Goal: Transaction & Acquisition: Purchase product/service

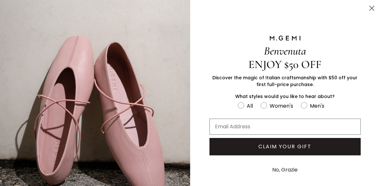
click at [285, 169] on button "No, Grazie" at bounding box center [285, 169] width 32 height 16
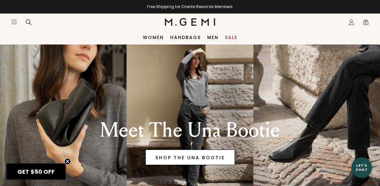
click at [207, 157] on link "SHOP THE UNA BOOTIE" at bounding box center [189, 156] width 89 height 15
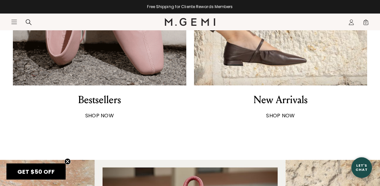
scroll to position [488, 0]
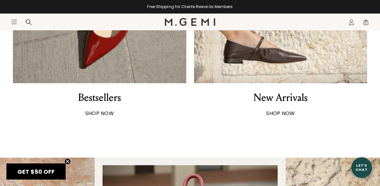
click at [106, 111] on strong "SHOP NOW" at bounding box center [99, 112] width 29 height 7
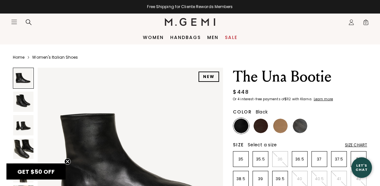
click at [14, 20] on icon "Icons/20x20/hamburger@2x" at bounding box center [14, 22] width 6 height 6
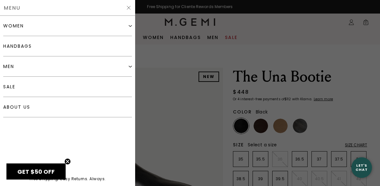
click at [33, 30] on div "women" at bounding box center [67, 26] width 129 height 20
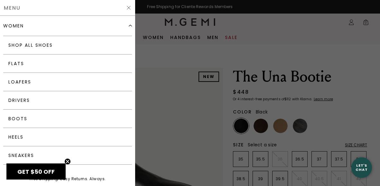
click at [81, 28] on div "women" at bounding box center [67, 26] width 129 height 20
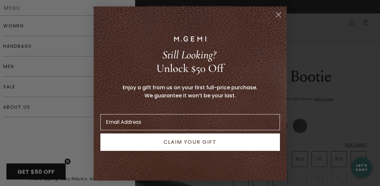
click at [274, 15] on circle "Close dialog" at bounding box center [278, 14] width 11 height 11
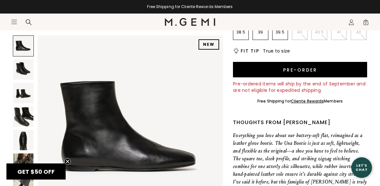
scroll to position [151, 0]
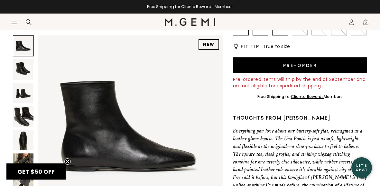
click at [14, 22] on icon "Icons/20x20/hamburger@2x" at bounding box center [14, 22] width 6 height 6
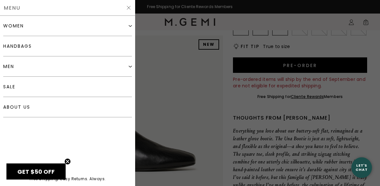
click at [23, 24] on div "women" at bounding box center [67, 26] width 129 height 20
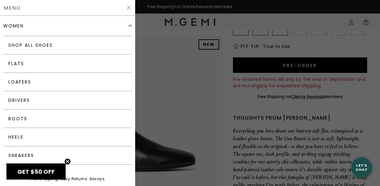
click at [76, 33] on div "women" at bounding box center [67, 26] width 129 height 20
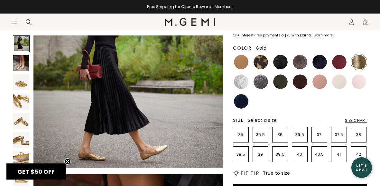
scroll to position [60, 0]
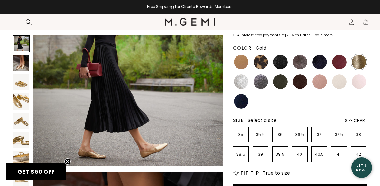
click at [261, 62] on img at bounding box center [260, 62] width 14 height 14
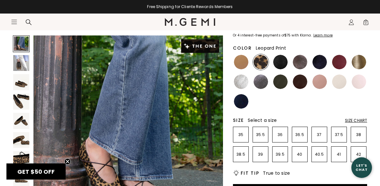
click at [364, 65] on img at bounding box center [359, 62] width 14 height 14
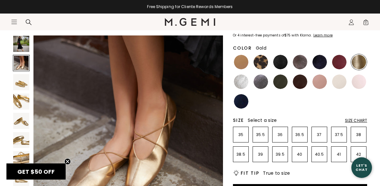
scroll to position [207, 0]
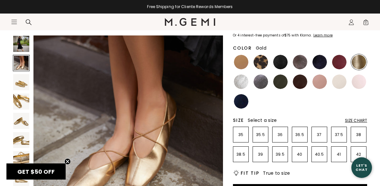
click at [321, 87] on img at bounding box center [319, 81] width 14 height 14
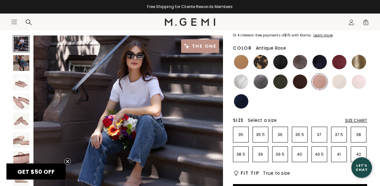
click at [358, 62] on img at bounding box center [359, 62] width 14 height 14
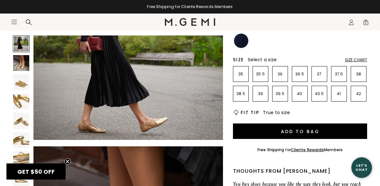
scroll to position [87, 0]
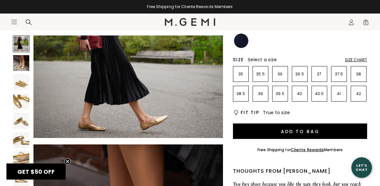
click at [245, 96] on p "38.5" at bounding box center [240, 93] width 15 height 5
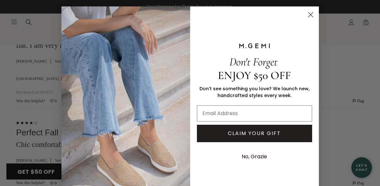
scroll to position [1689, 0]
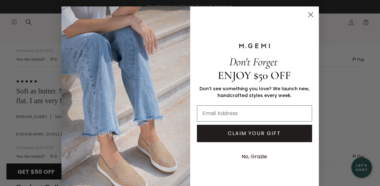
click at [311, 14] on circle "Close dialog" at bounding box center [310, 14] width 11 height 11
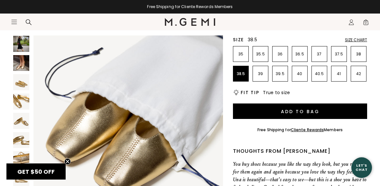
scroll to position [160, 0]
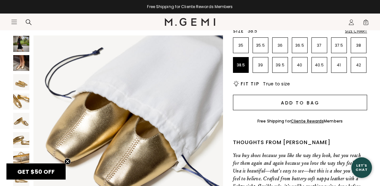
click at [304, 102] on button "Add to Bag" at bounding box center [300, 102] width 134 height 15
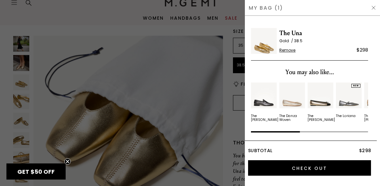
scroll to position [0, 0]
click at [192, 131] on div at bounding box center [190, 93] width 380 height 186
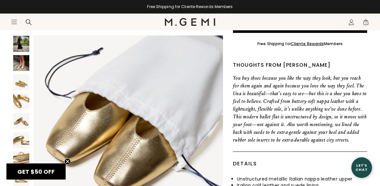
scroll to position [239, 0]
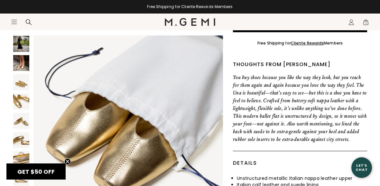
click at [298, 151] on div "Details" at bounding box center [300, 163] width 134 height 24
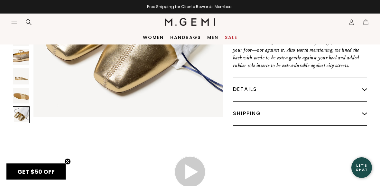
scroll to position [312, 0]
click at [295, 91] on div "Details" at bounding box center [300, 89] width 134 height 24
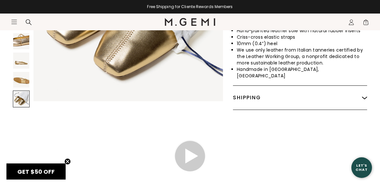
scroll to position [400, 0]
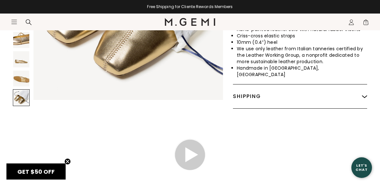
click at [339, 96] on div "Shipping" at bounding box center [300, 96] width 134 height 24
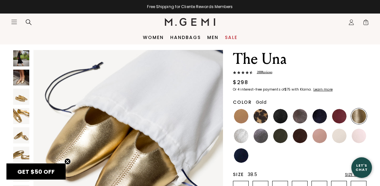
scroll to position [16, 0]
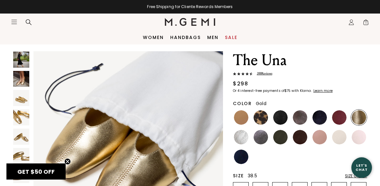
click at [367, 22] on span "1" at bounding box center [365, 23] width 6 height 6
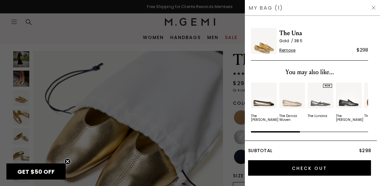
scroll to position [0, 0]
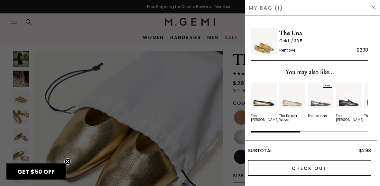
click at [330, 169] on input "Check Out" at bounding box center [309, 167] width 123 height 15
